Goal: Check status: Check status

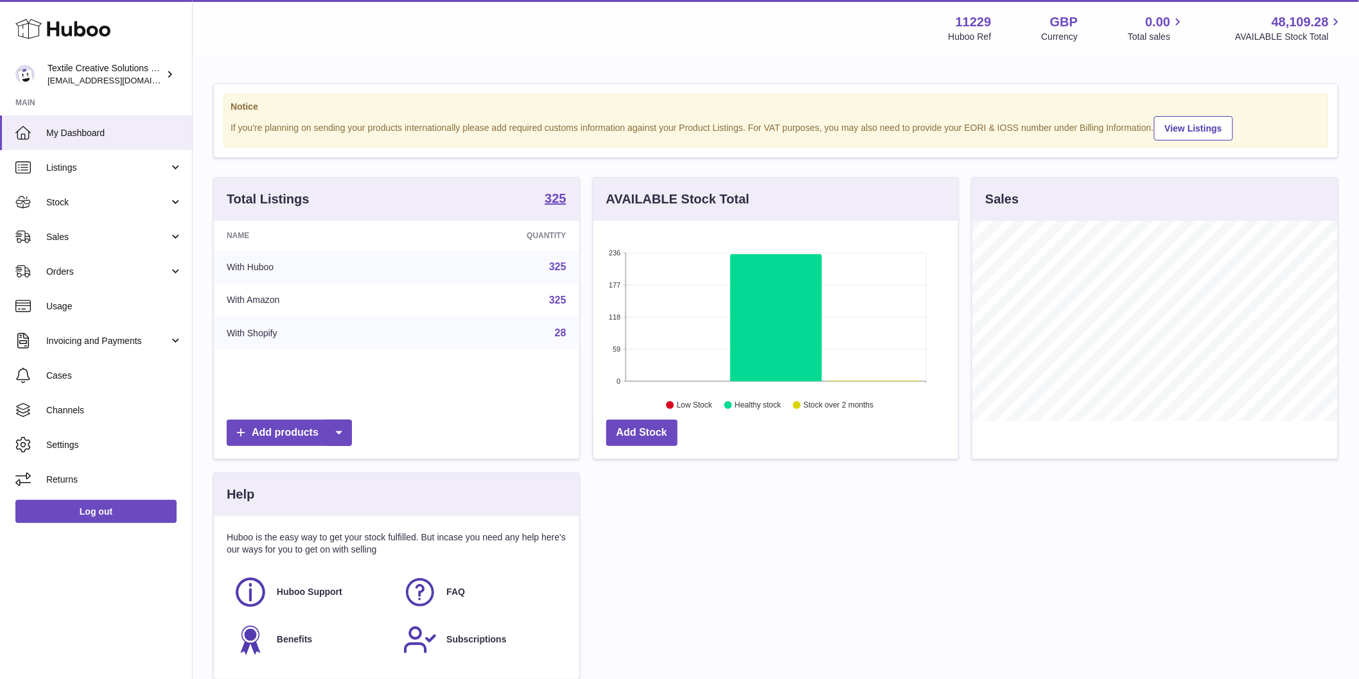
scroll to position [200, 365]
click at [89, 244] on link "Sales" at bounding box center [96, 237] width 192 height 35
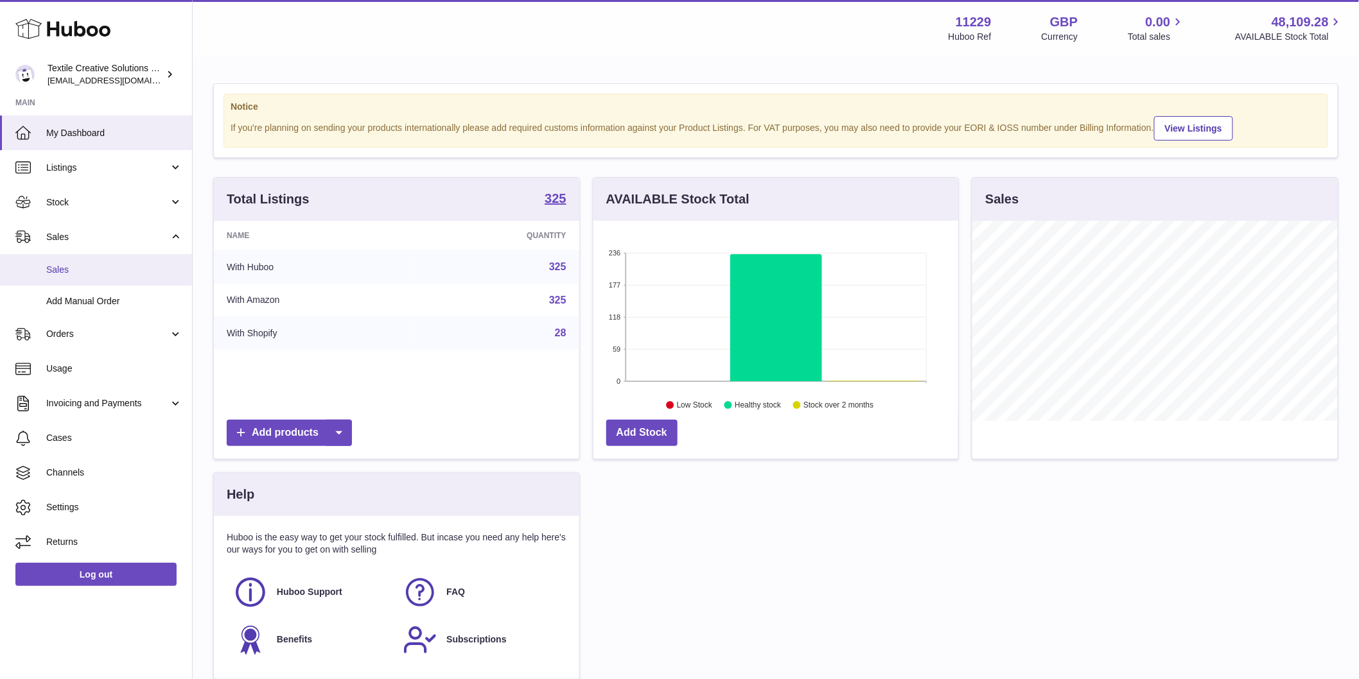
click at [80, 266] on span "Sales" at bounding box center [114, 270] width 136 height 12
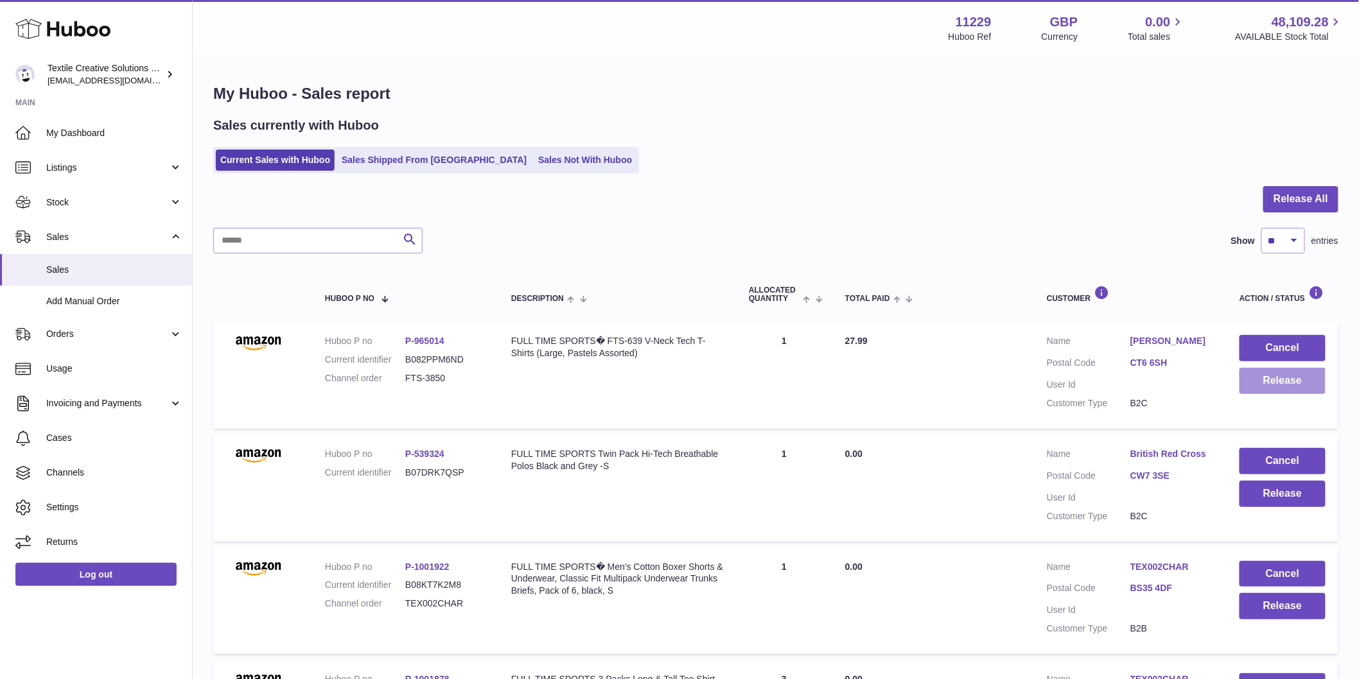
click at [1294, 380] on button "Release" at bounding box center [1282, 381] width 86 height 26
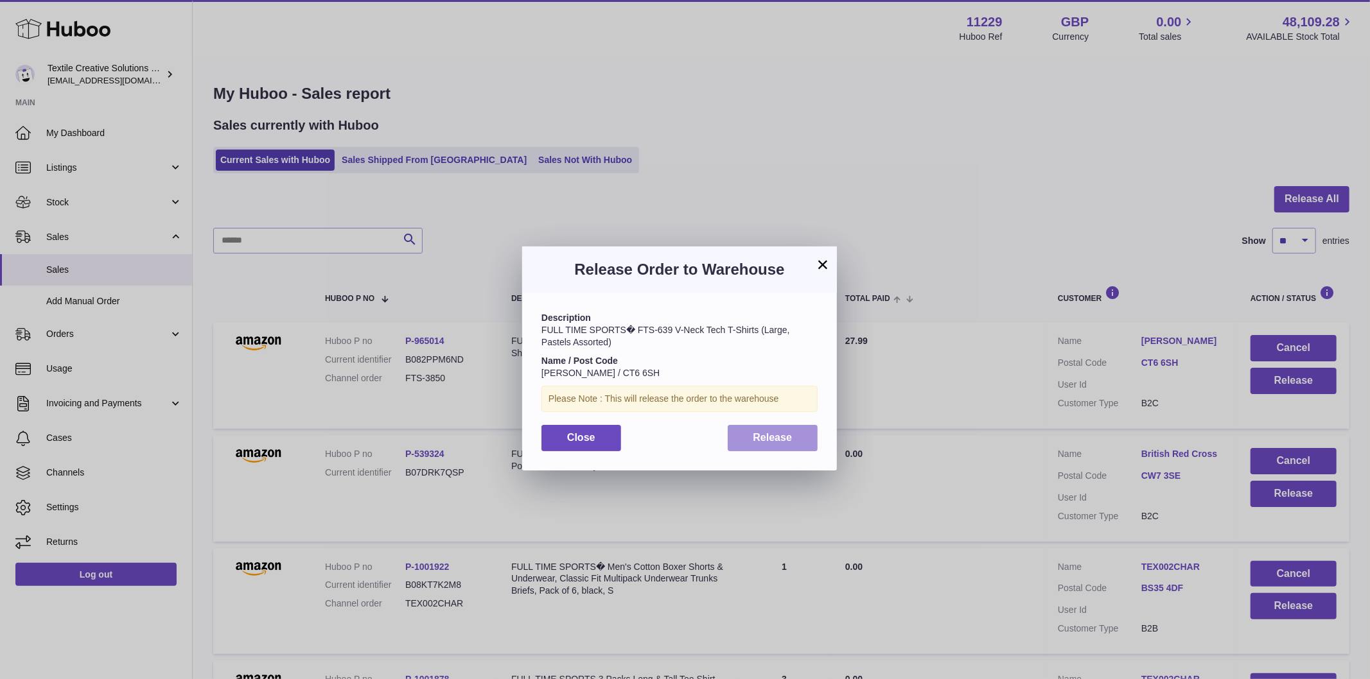
click at [787, 439] on span "Release" at bounding box center [772, 437] width 39 height 11
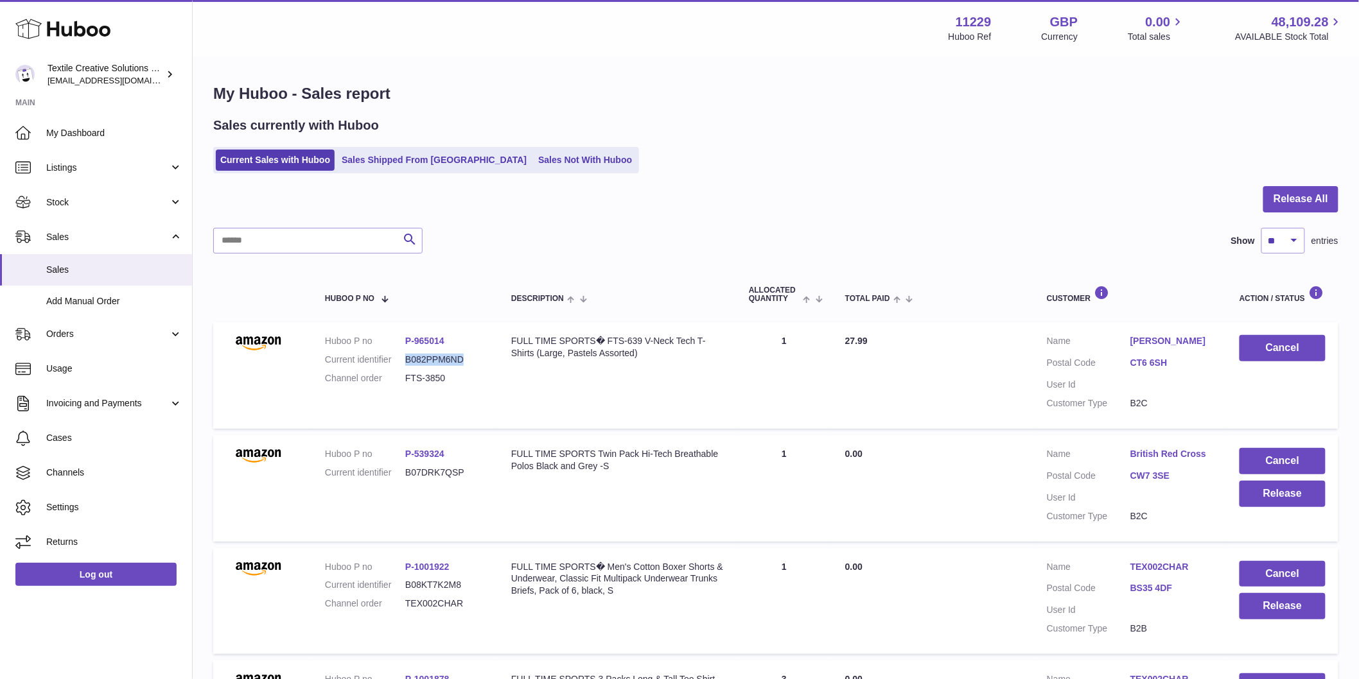
drag, startPoint x: 476, startPoint y: 360, endPoint x: 403, endPoint y: 361, distance: 72.6
click at [403, 361] on dl "Huboo P no P-965014 Current identifier B082PPM6ND Channel order FTS-3850" at bounding box center [405, 363] width 161 height 56
click at [424, 339] on link "P-965014" at bounding box center [424, 341] width 39 height 10
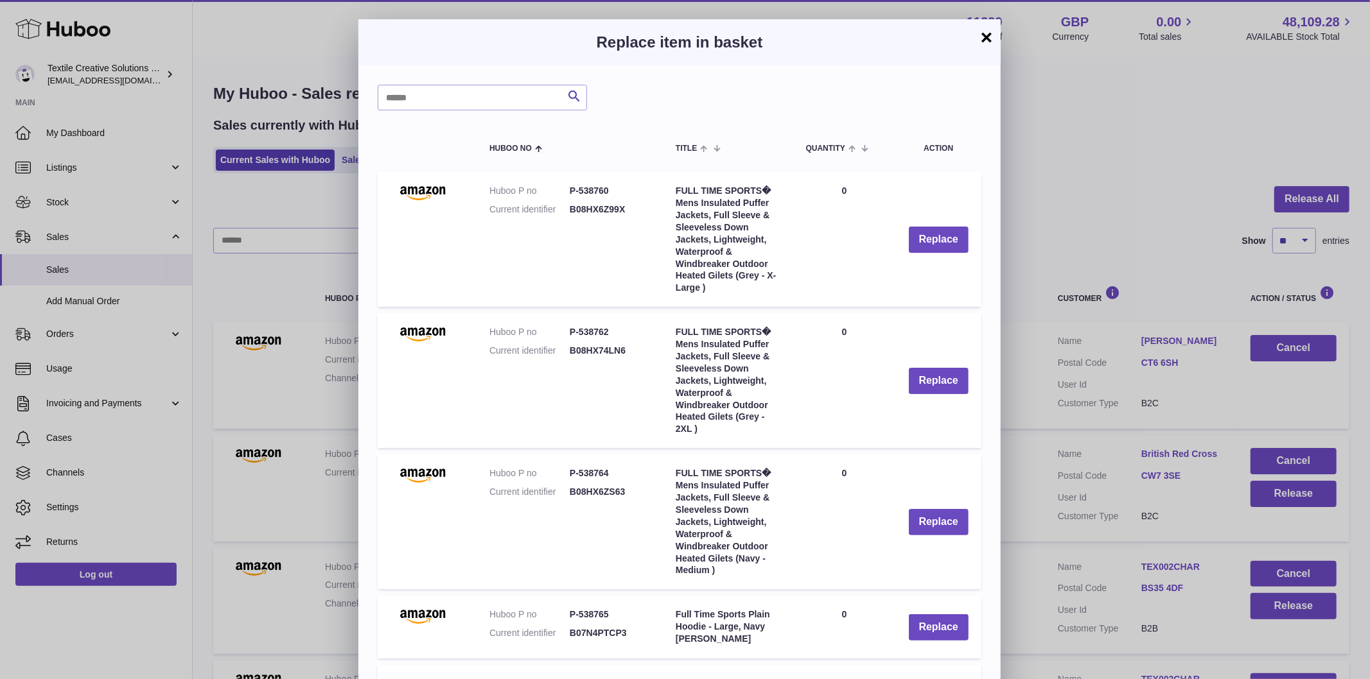
click at [985, 33] on button "×" at bounding box center [986, 37] width 15 height 15
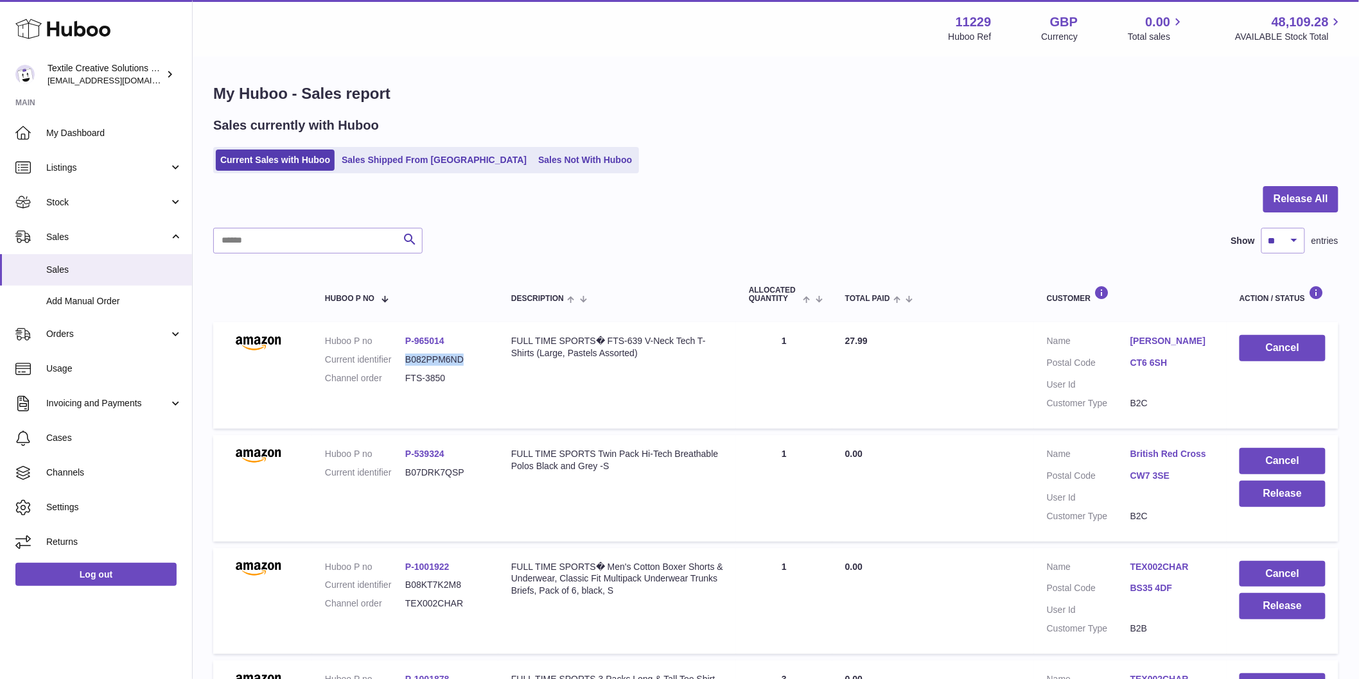
copy dl "B082PPM6ND"
click at [152, 168] on span "Listings" at bounding box center [107, 168] width 123 height 12
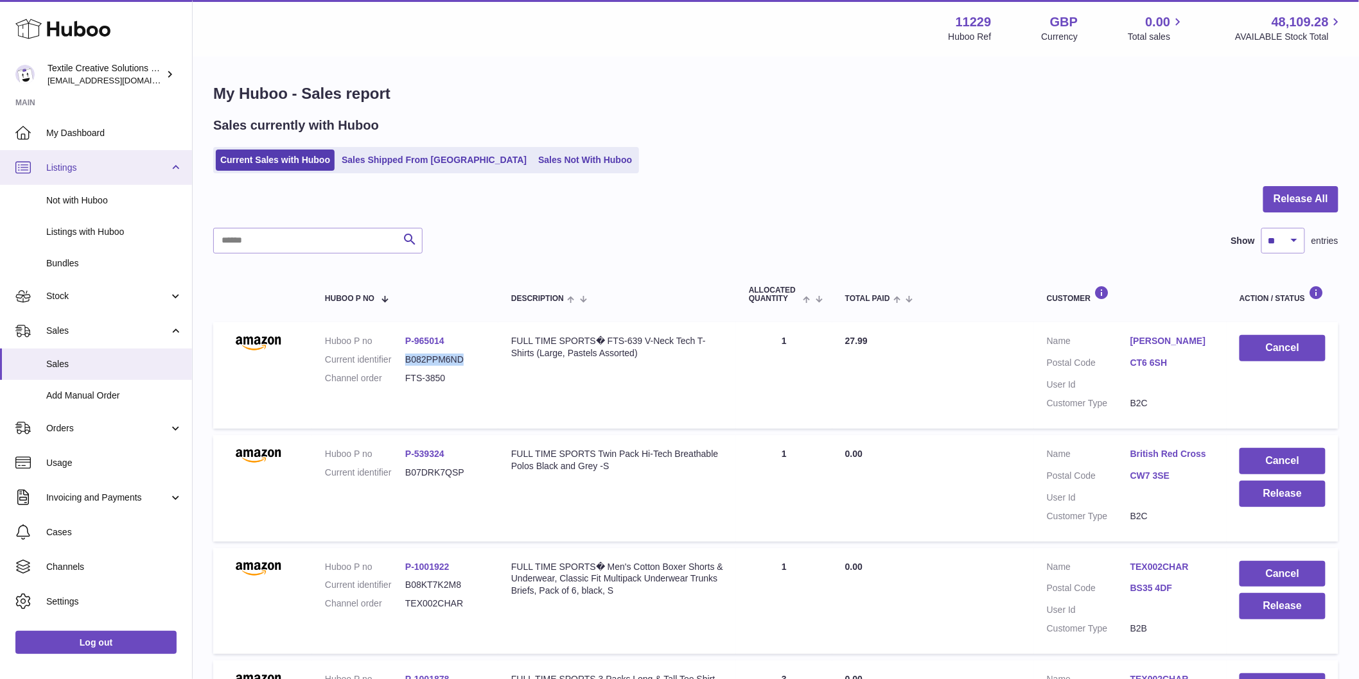
click at [152, 168] on span "Listings" at bounding box center [107, 168] width 123 height 12
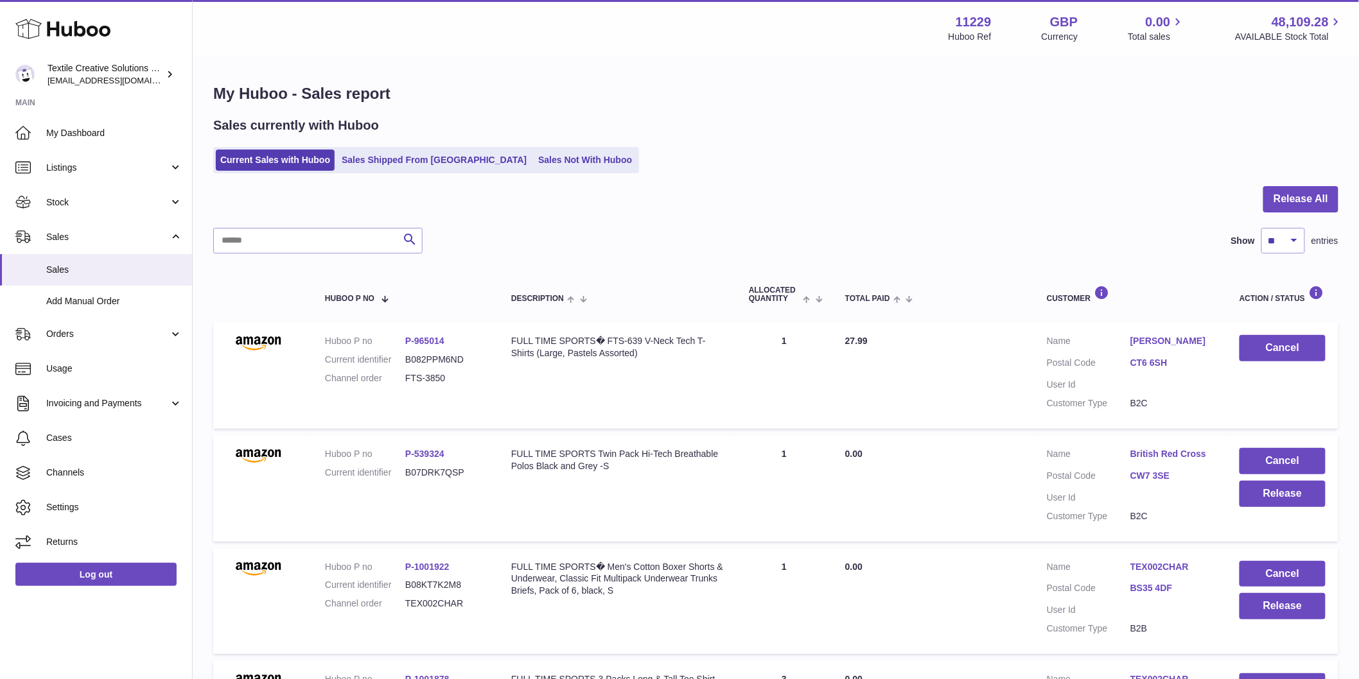
click at [961, 370] on td "Total Paid 27.99" at bounding box center [933, 375] width 202 height 107
click at [137, 232] on span "Sales" at bounding box center [107, 237] width 123 height 12
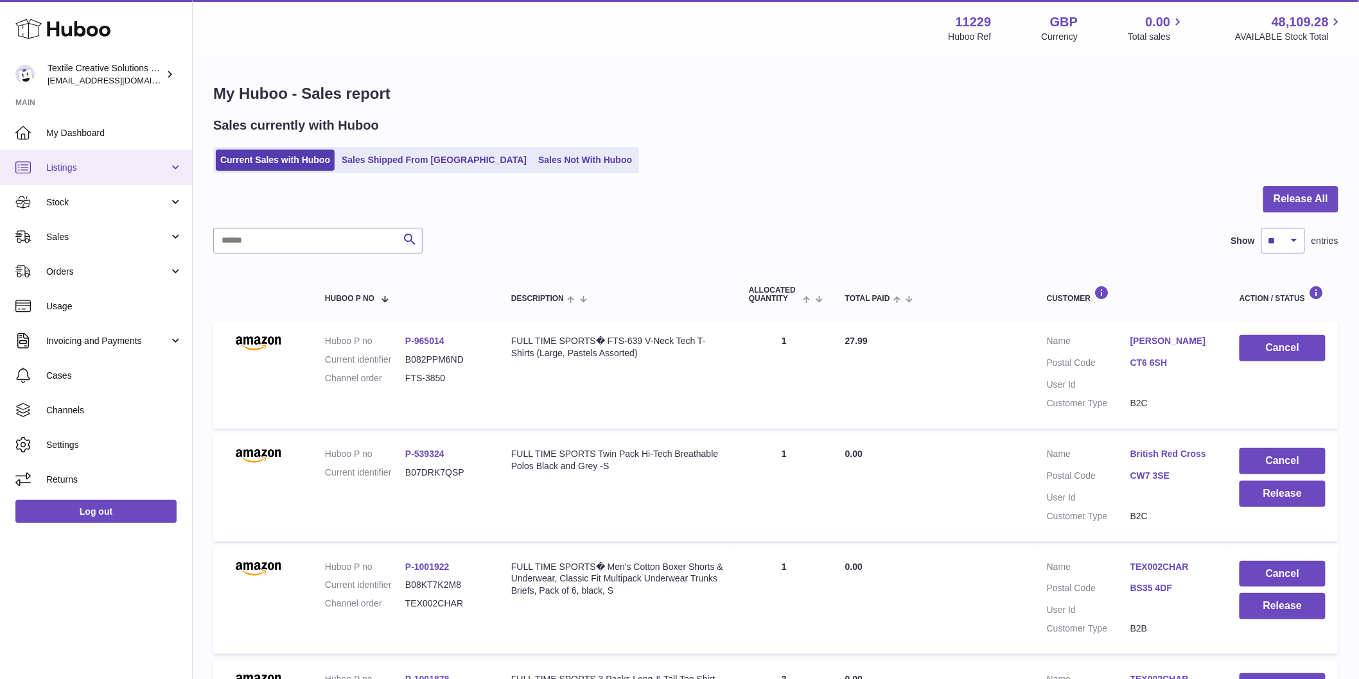
click at [140, 162] on span "Listings" at bounding box center [107, 168] width 123 height 12
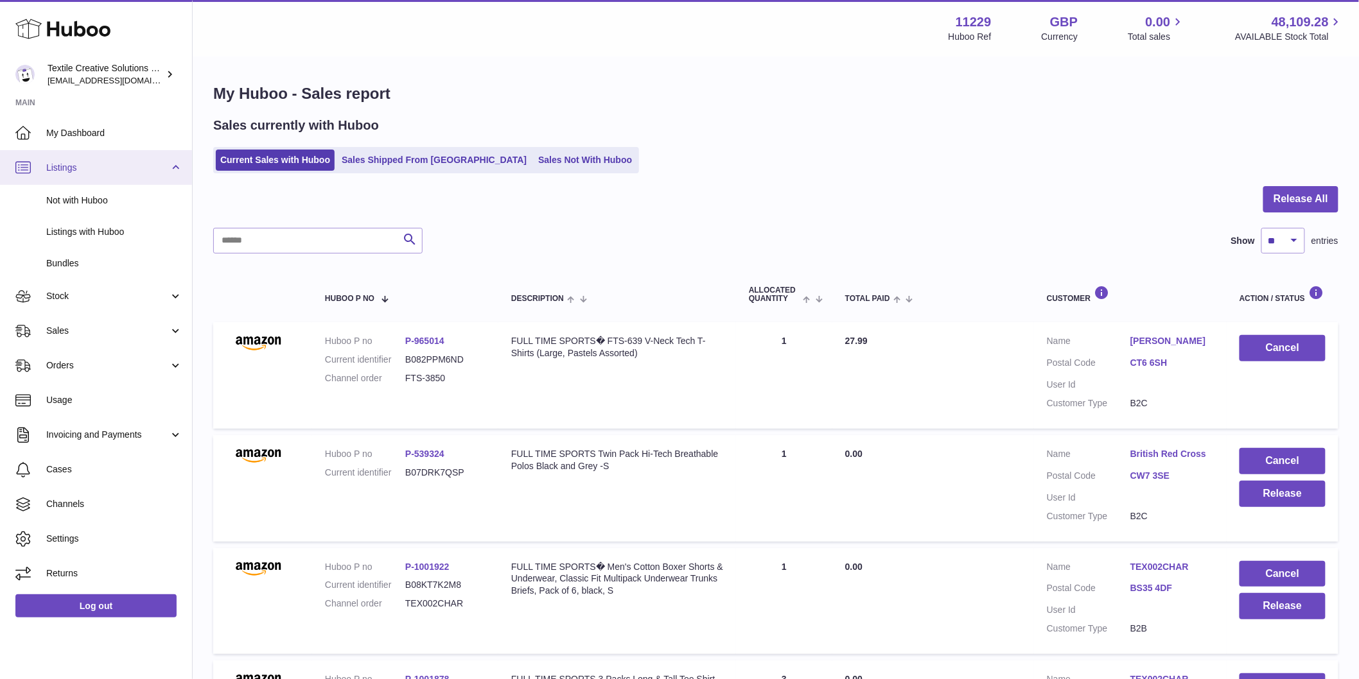
click at [140, 162] on span "Listings" at bounding box center [107, 168] width 123 height 12
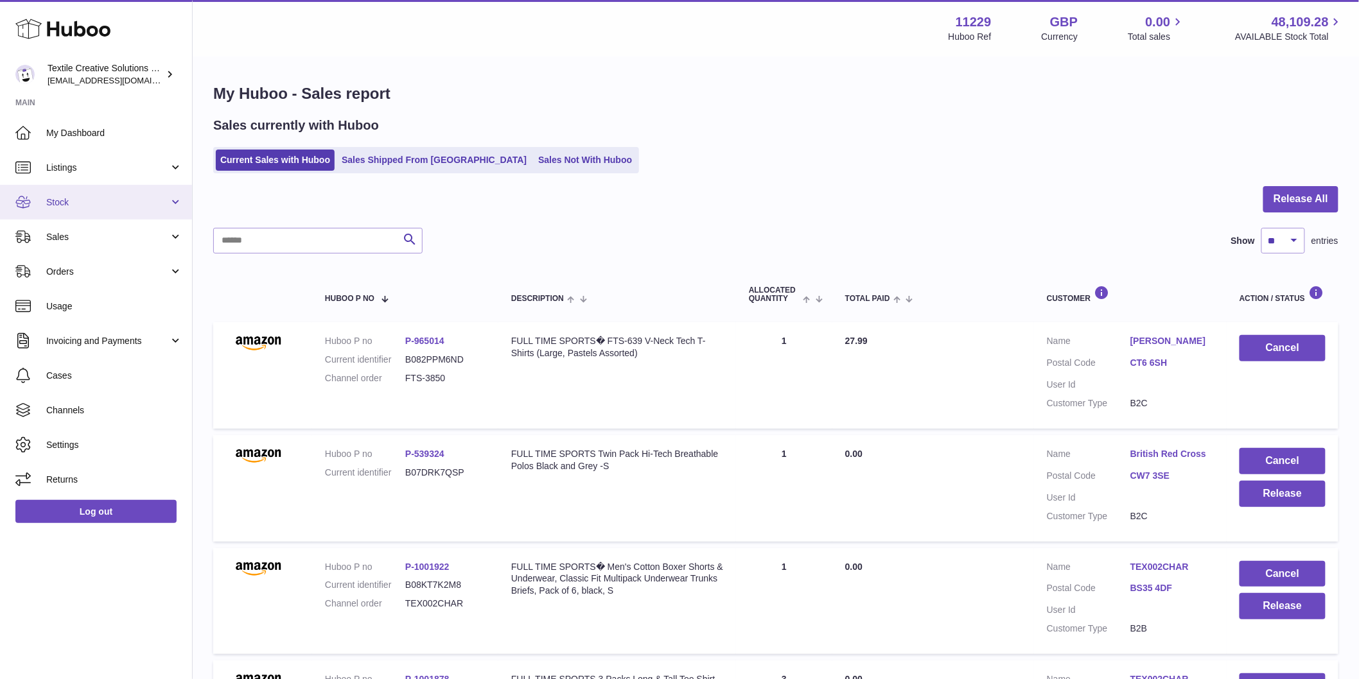
click at [148, 202] on span "Stock" at bounding box center [107, 203] width 123 height 12
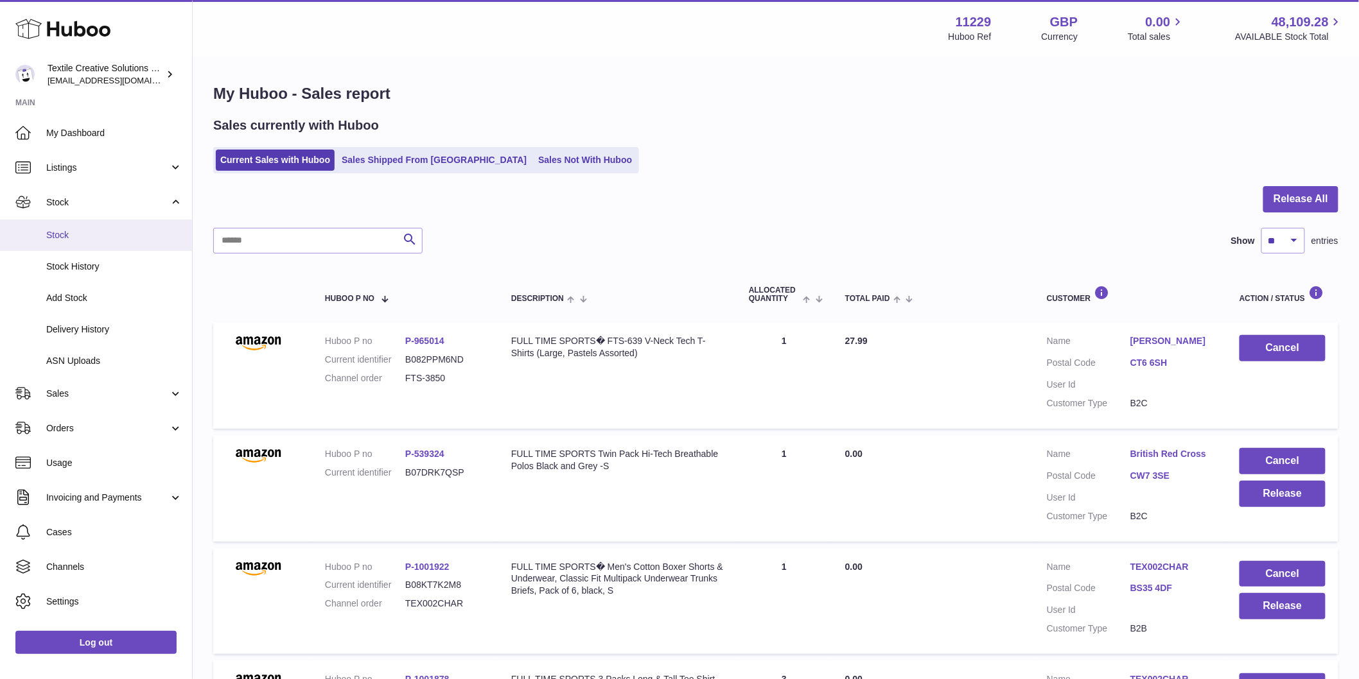
click at [144, 238] on span "Stock" at bounding box center [114, 235] width 136 height 12
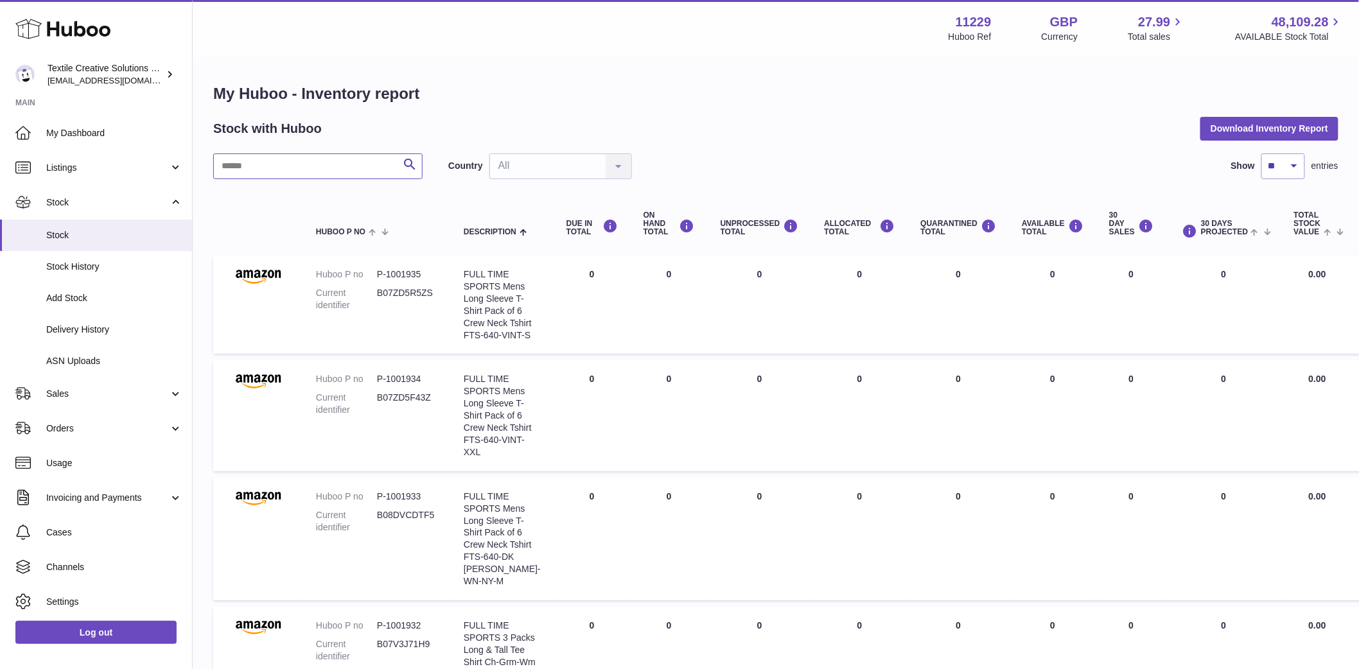
click at [298, 161] on input "text" at bounding box center [317, 166] width 209 height 26
paste input "**********"
type input "**********"
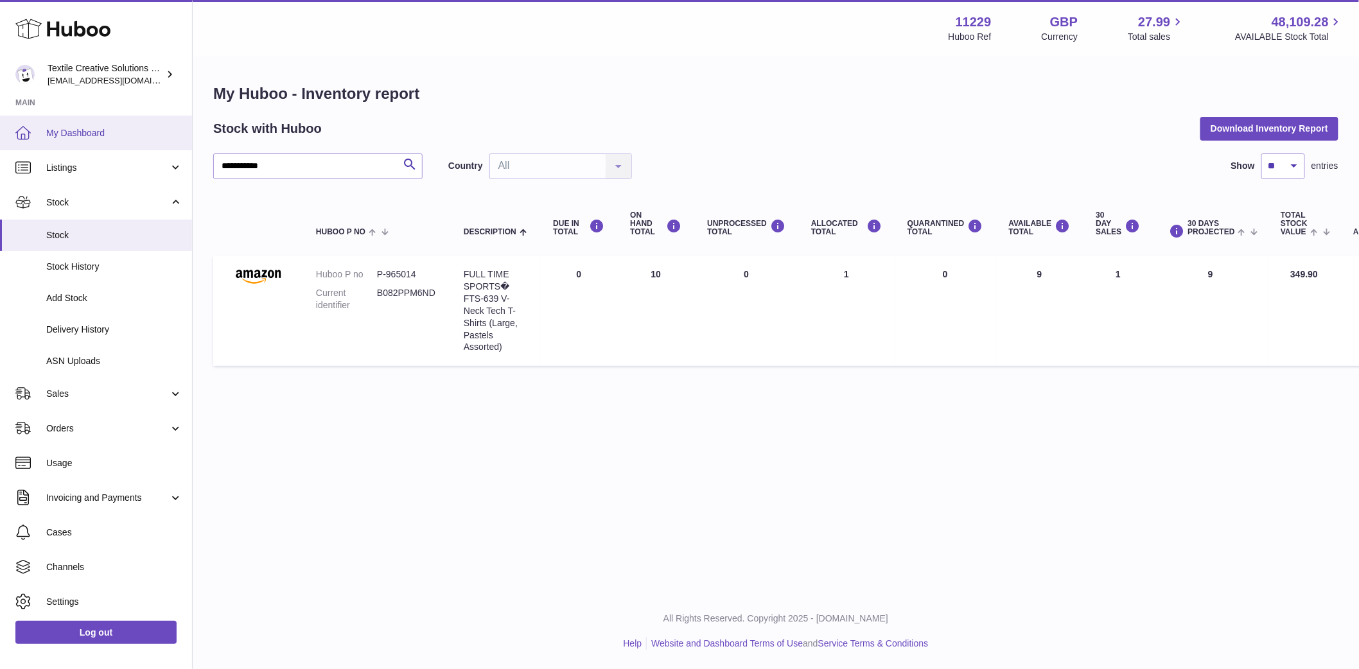
click at [67, 129] on span "My Dashboard" at bounding box center [114, 133] width 136 height 12
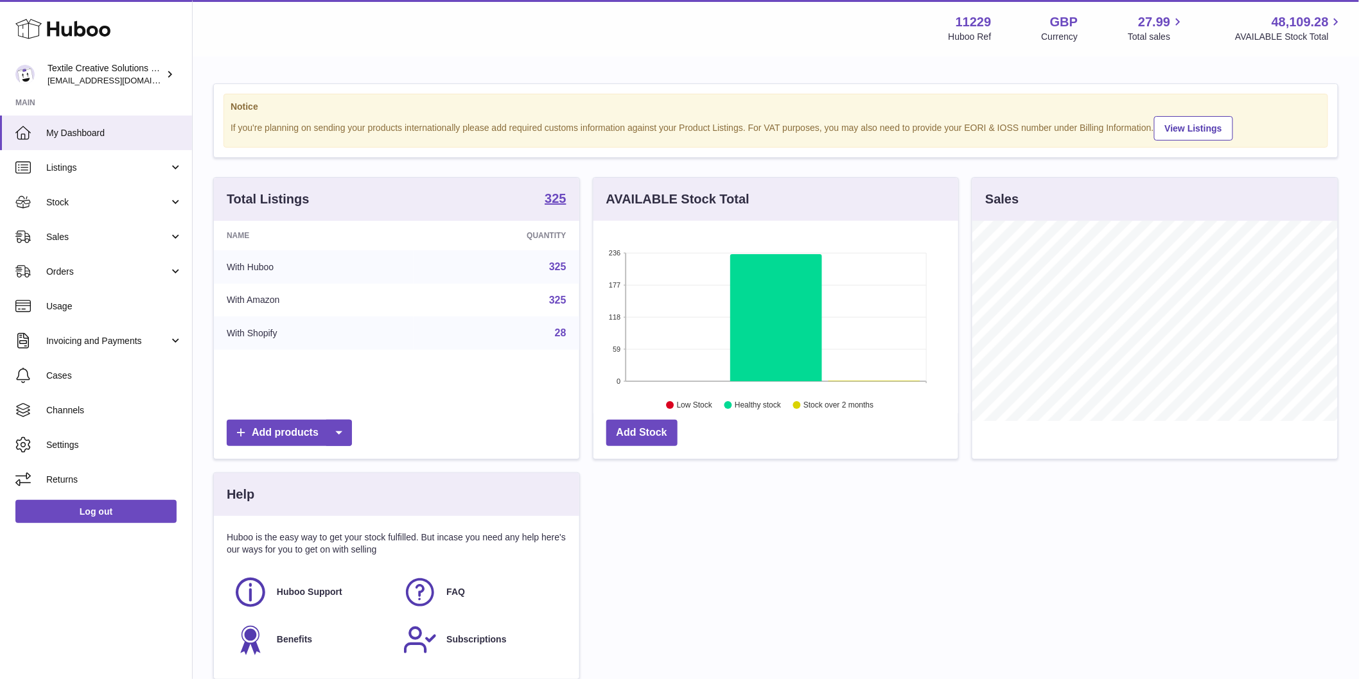
scroll to position [200, 365]
click at [117, 232] on span "Sales" at bounding box center [107, 237] width 123 height 12
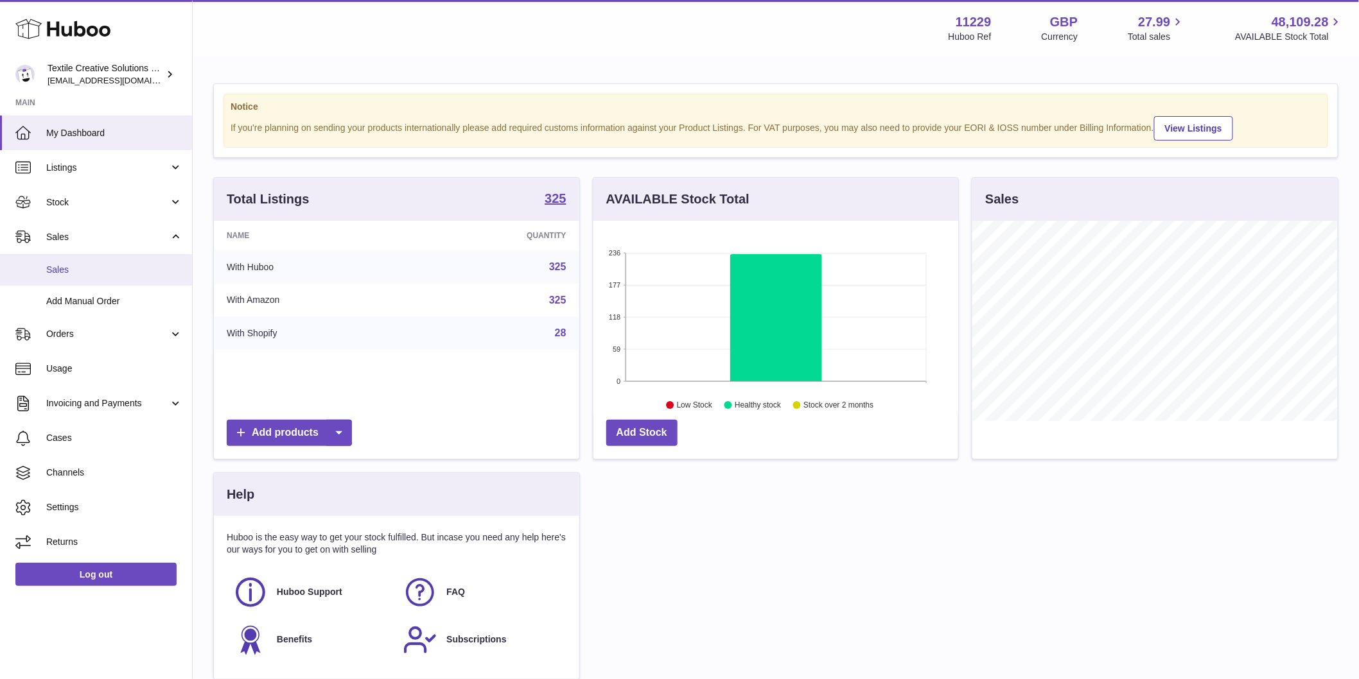
click at [103, 267] on span "Sales" at bounding box center [114, 270] width 136 height 12
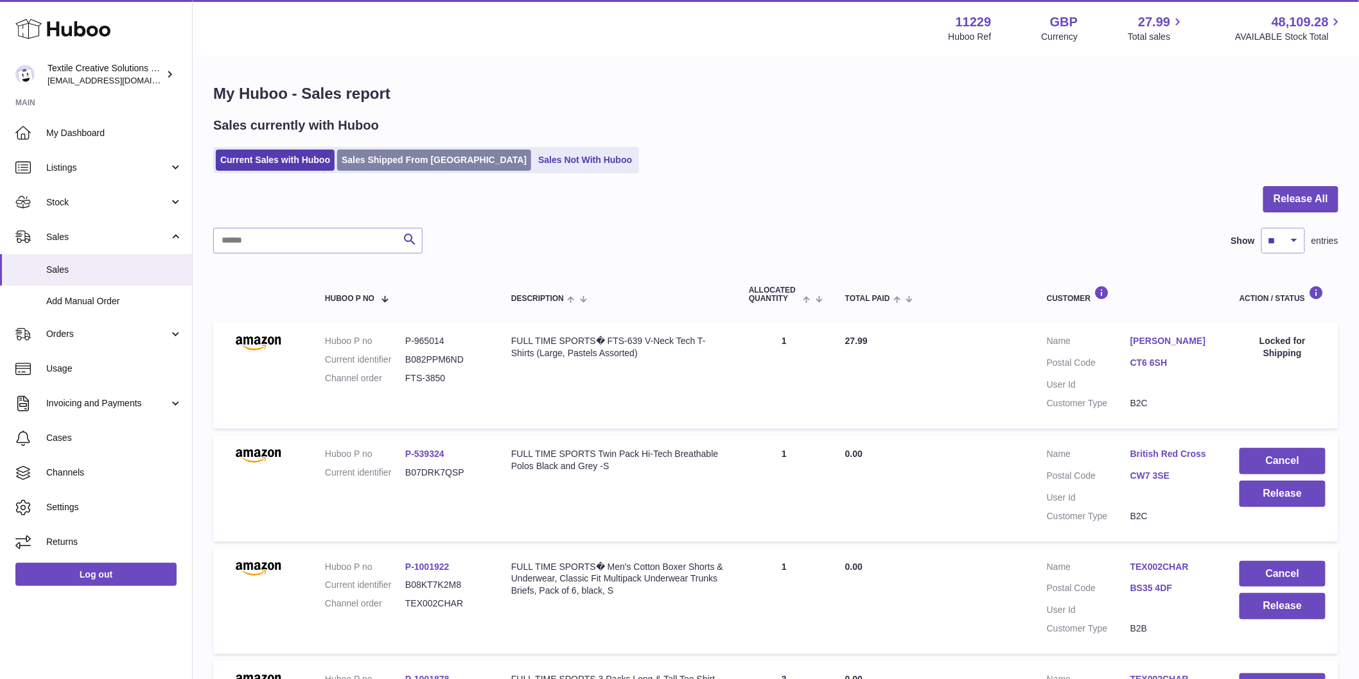
click at [420, 165] on link "Sales Shipped From [GEOGRAPHIC_DATA]" at bounding box center [434, 160] width 194 height 21
